Goal: Find specific page/section: Find specific page/section

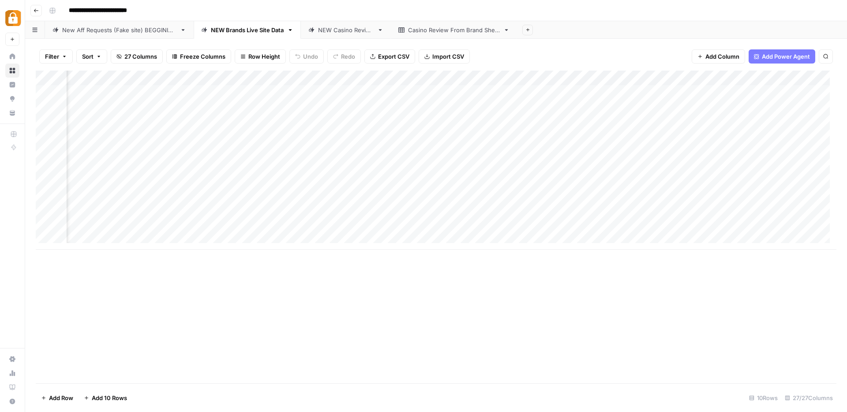
scroll to position [0, 1505]
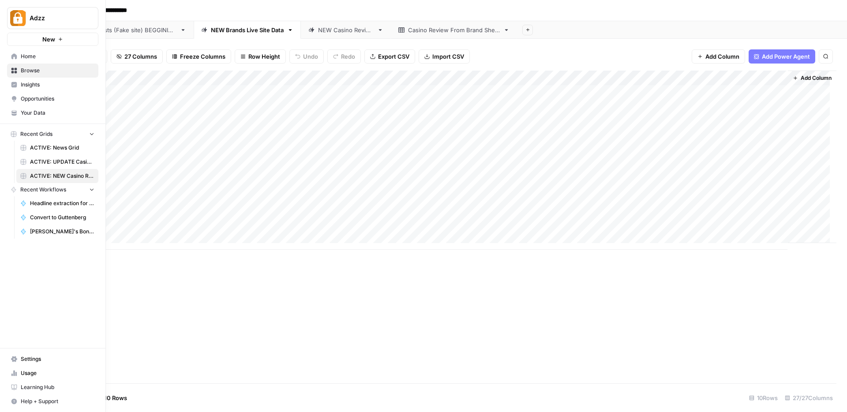
click at [28, 73] on span "Browse" at bounding box center [58, 71] width 74 height 8
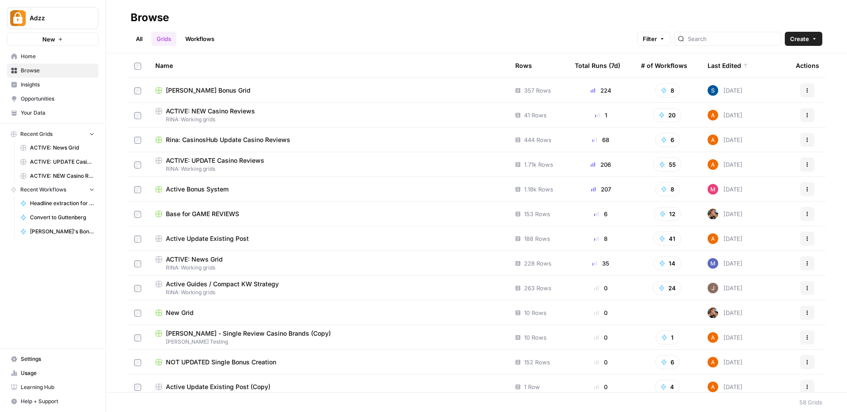
click at [239, 233] on td "Active Update Existing Post" at bounding box center [328, 238] width 360 height 24
click at [245, 239] on span "Active Update Existing Post" at bounding box center [207, 238] width 83 height 9
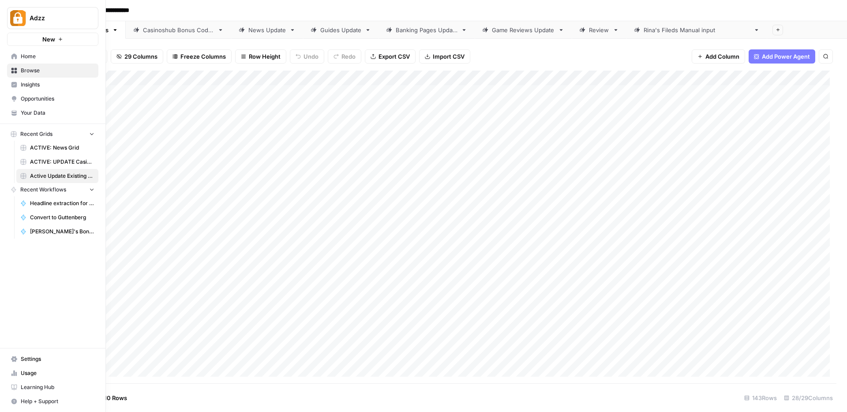
click at [13, 72] on icon at bounding box center [14, 71] width 6 height 6
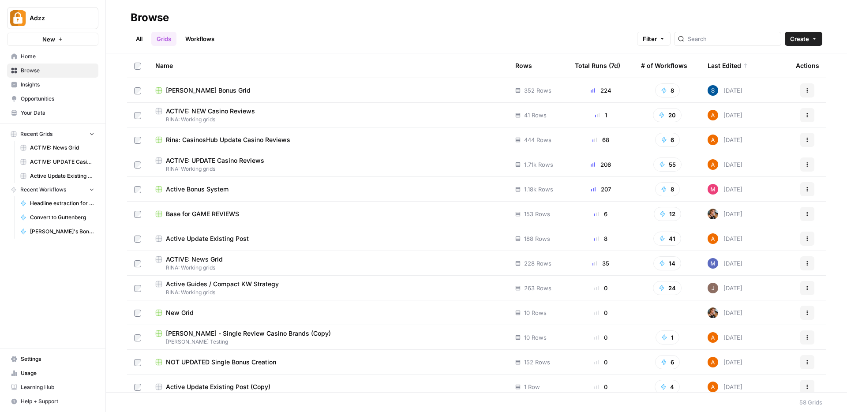
click at [262, 143] on span "Rina: CasinosHub Update Casino Reviews" at bounding box center [228, 139] width 124 height 9
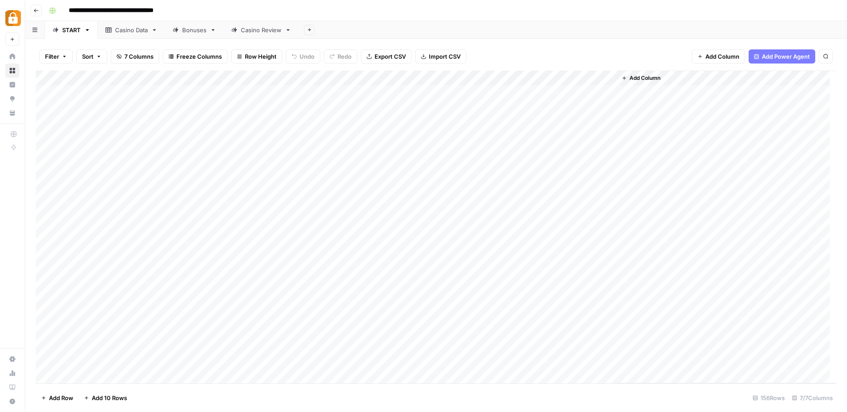
click at [133, 33] on div "Casino Data" at bounding box center [131, 30] width 33 height 9
